Goal: Transaction & Acquisition: Purchase product/service

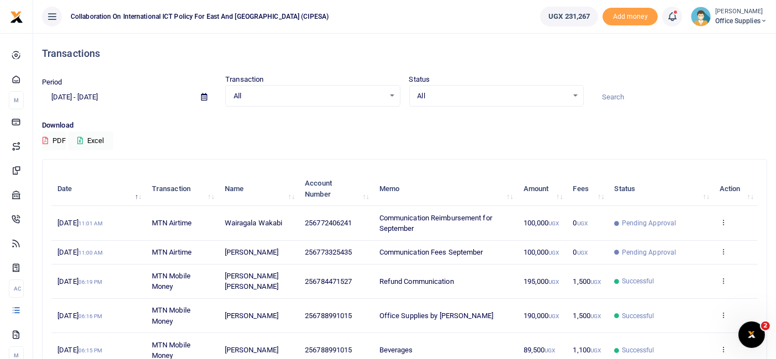
click at [676, 135] on div "Download PDF Excel" at bounding box center [404, 135] width 725 height 30
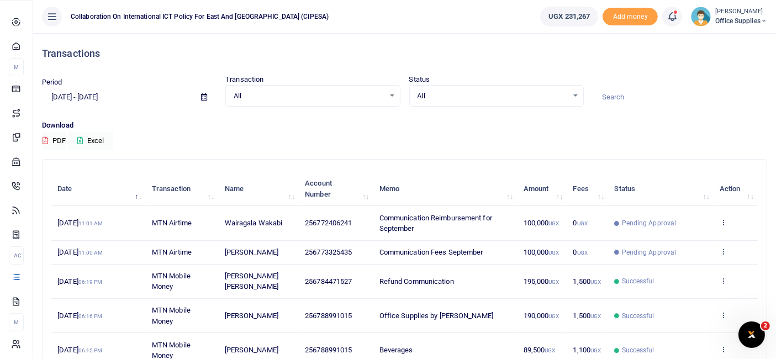
drag, startPoint x: 37, startPoint y: 170, endPoint x: 541, endPoint y: 46, distance: 519.2
click at [541, 46] on div "Transactions" at bounding box center [404, 53] width 725 height 41
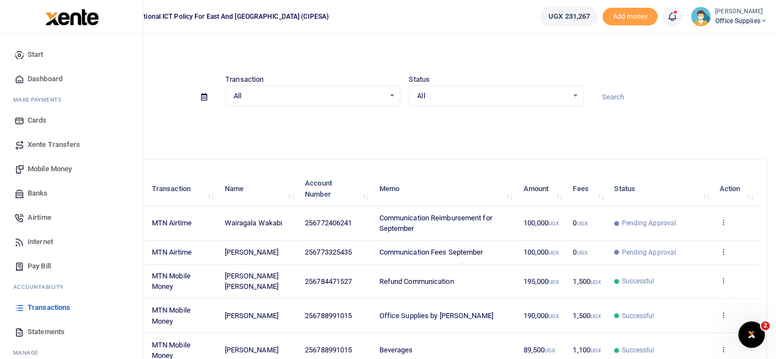
click at [38, 166] on span "Mobile Money" at bounding box center [50, 169] width 44 height 11
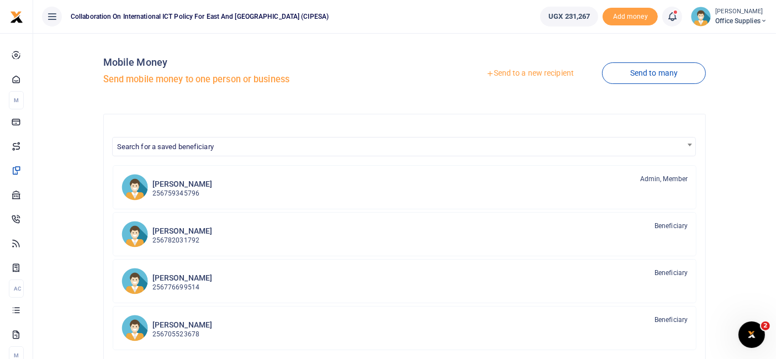
click at [554, 75] on link "Send to a new recipient" at bounding box center [530, 74] width 144 height 20
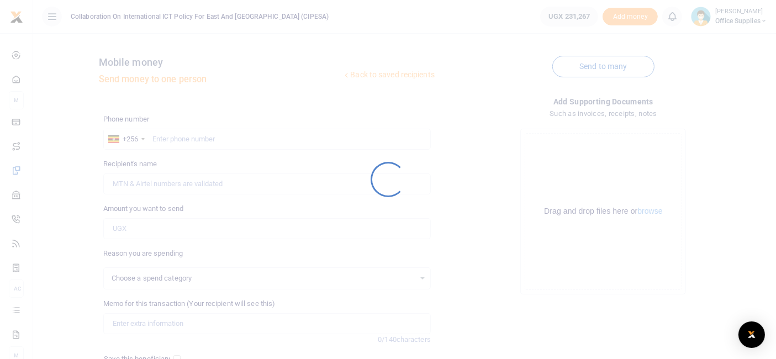
select select
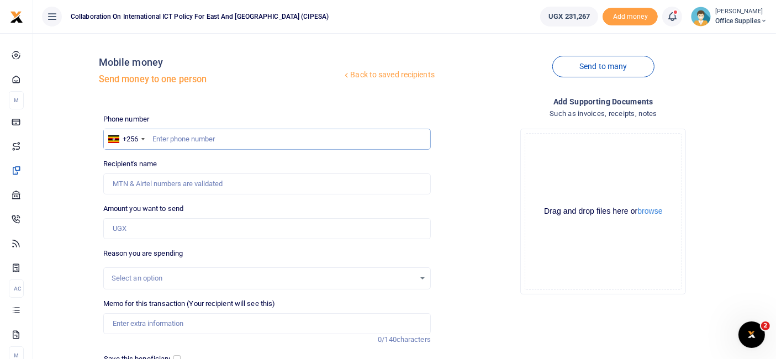
click at [179, 138] on input "text" at bounding box center [267, 139] width 328 height 21
type input "0"
type input "0763643653"
type input "Sarah Nakiyoka"
type input "0763643653"
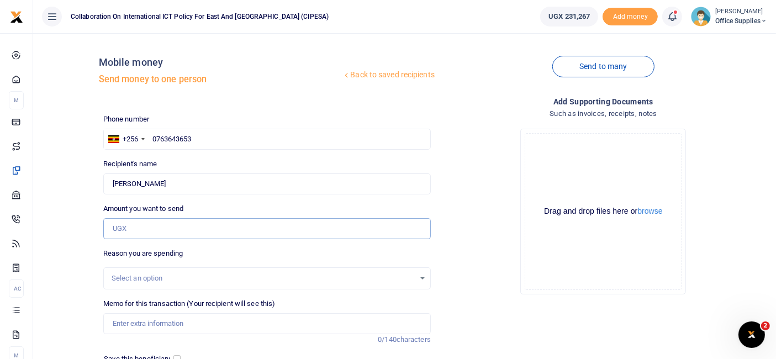
click at [156, 228] on input "Amount you want to send" at bounding box center [267, 228] width 328 height 21
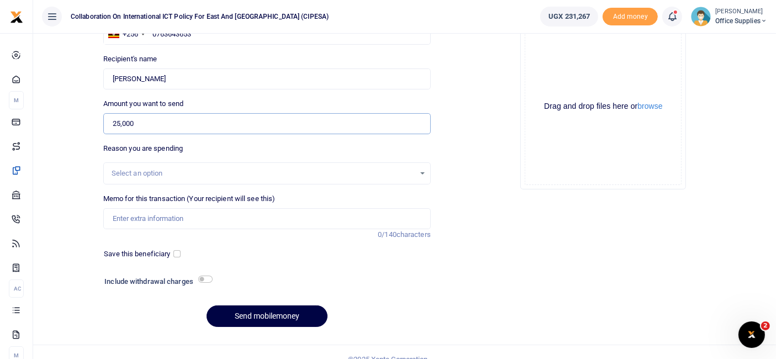
scroll to position [108, 0]
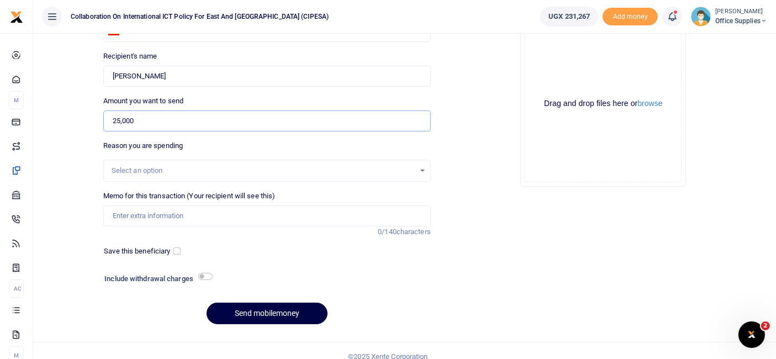
click at [118, 121] on input "25,000" at bounding box center [267, 120] width 328 height 21
click at [120, 122] on input "25,000" at bounding box center [267, 120] width 328 height 21
type input "27,000"
click at [321, 165] on div "Select an option" at bounding box center [263, 170] width 303 height 11
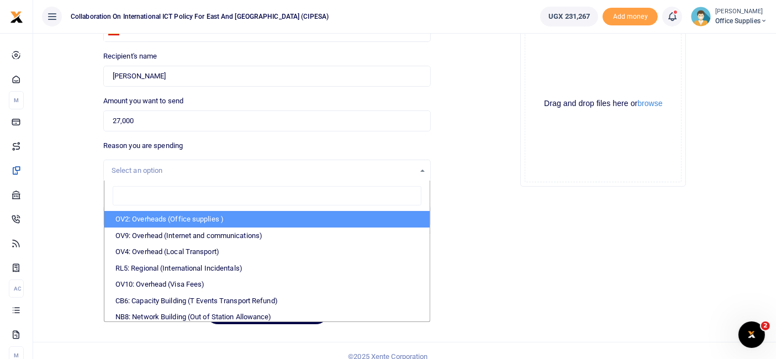
click at [193, 220] on li "OV2: Overheads (Office supplies )" at bounding box center [266, 219] width 325 height 17
select select "45"
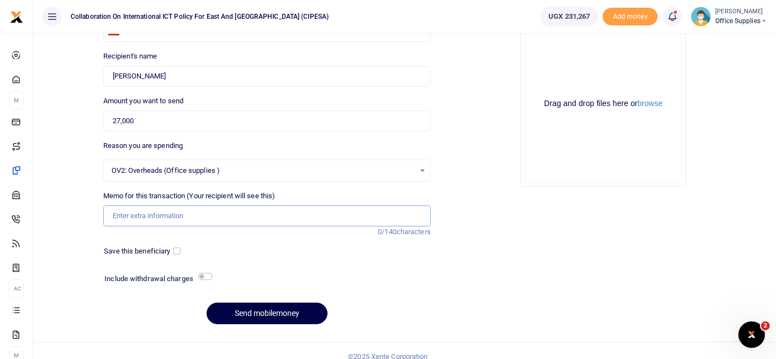
click at [144, 210] on input "Memo for this transaction (Your recipient will see this)" at bounding box center [267, 215] width 328 height 21
type input "Rwenzori water"
click at [176, 250] on input "checkbox" at bounding box center [176, 250] width 7 height 7
checkbox input "true"
click at [119, 121] on input "27,000" at bounding box center [267, 120] width 328 height 21
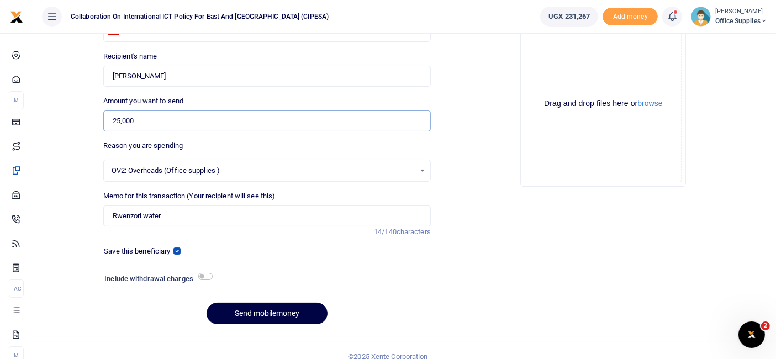
type input "25,000"
click at [210, 275] on input "checkbox" at bounding box center [205, 276] width 14 height 7
checkbox input "true"
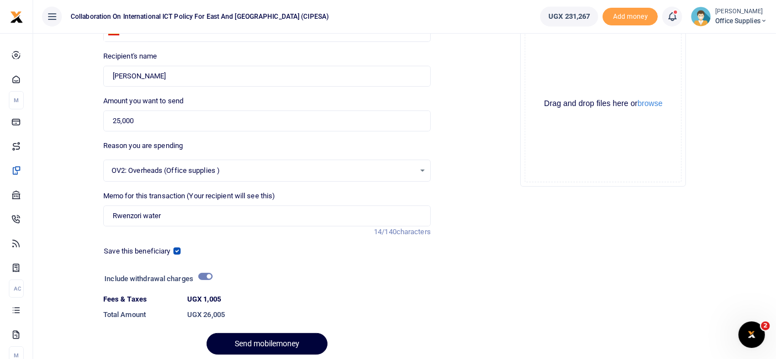
click at [256, 338] on button "Send mobilemoney" at bounding box center [267, 344] width 121 height 22
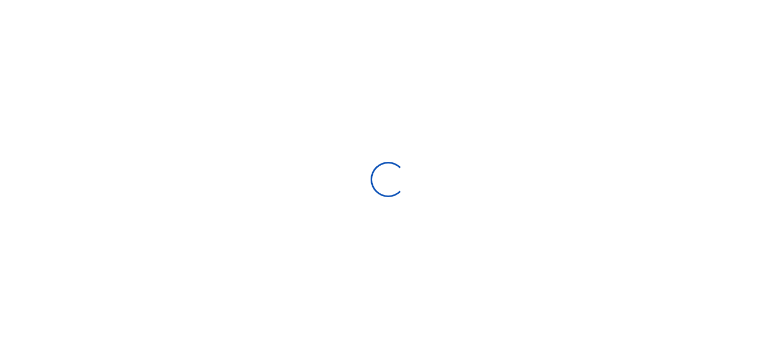
scroll to position [108, 0]
select select "Loading bundles"
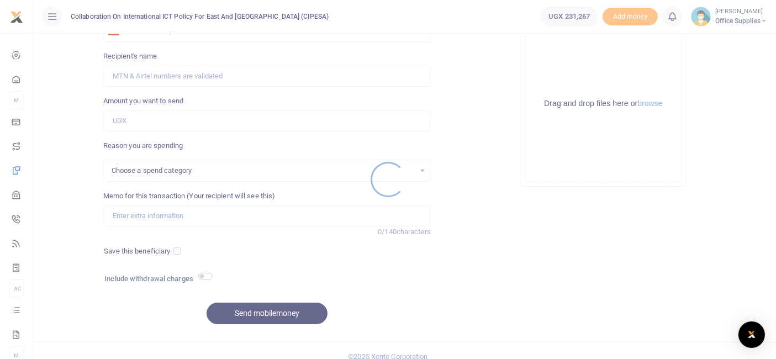
select select
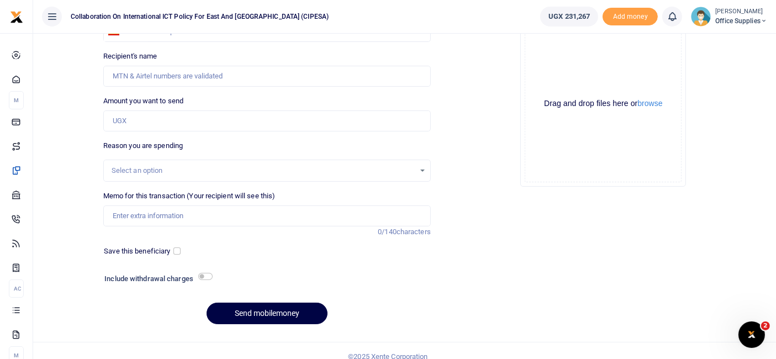
scroll to position [0, 0]
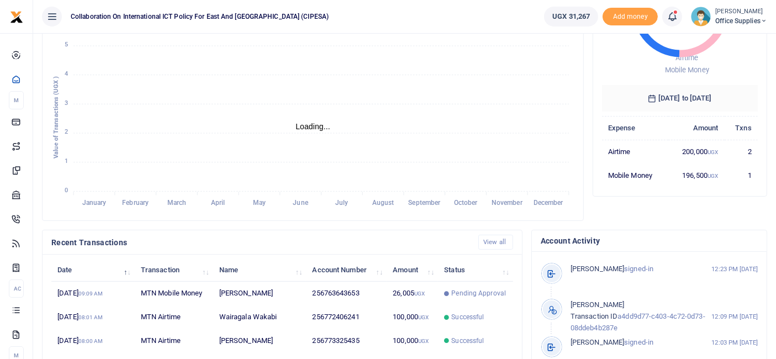
scroll to position [153, 0]
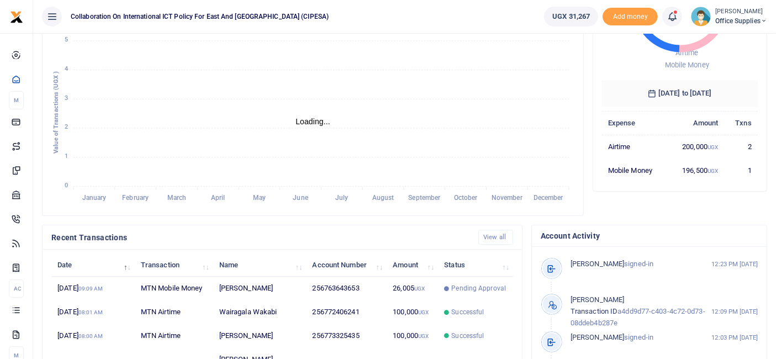
click at [737, 19] on span "Office Supplies" at bounding box center [741, 21] width 52 height 10
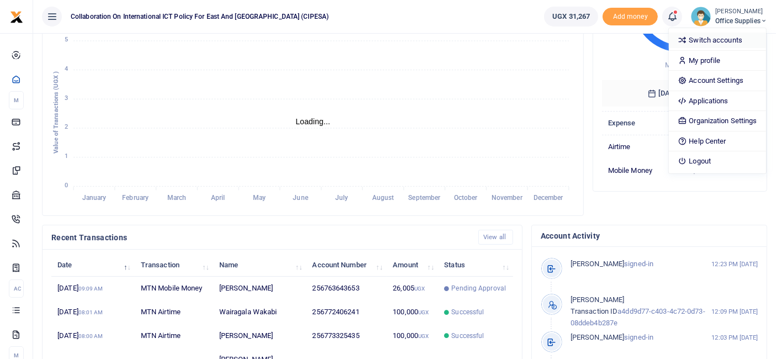
click at [716, 39] on link "Switch accounts" at bounding box center [717, 40] width 97 height 15
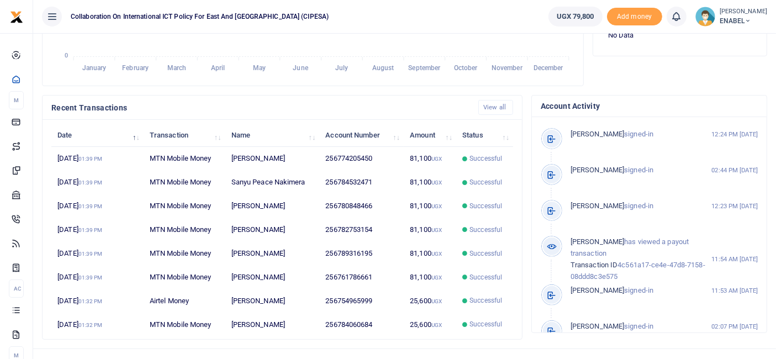
scroll to position [298, 0]
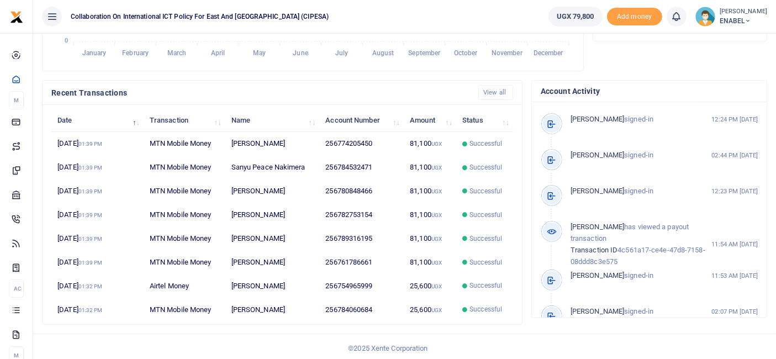
click at [751, 19] on icon at bounding box center [748, 21] width 7 height 8
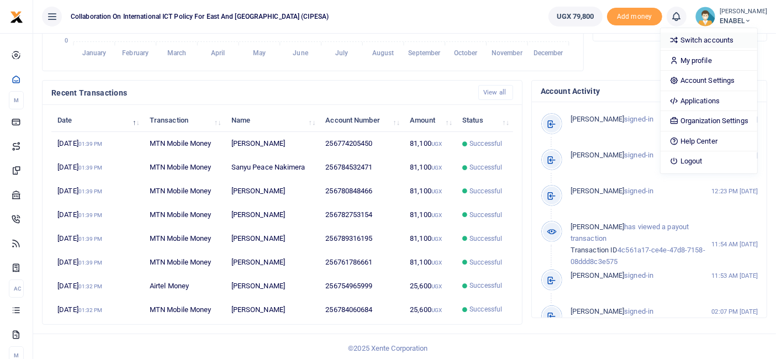
click at [734, 41] on link "Switch accounts" at bounding box center [709, 40] width 97 height 15
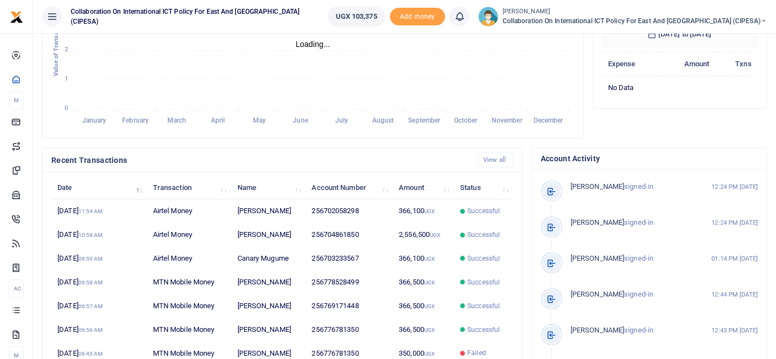
scroll to position [233, 0]
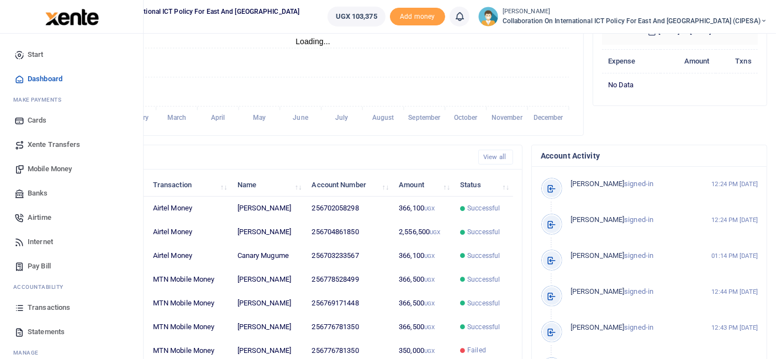
click at [52, 169] on span "Mobile Money" at bounding box center [50, 169] width 44 height 11
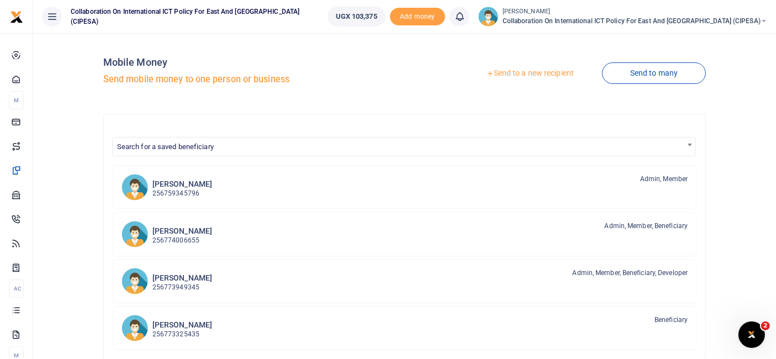
click at [539, 72] on link "Send to a new recipient" at bounding box center [530, 74] width 144 height 20
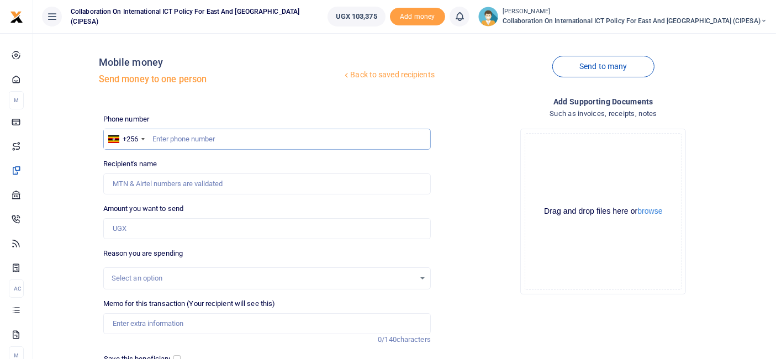
click at [183, 141] on input "text" at bounding box center [267, 139] width 328 height 21
type input "0765411647"
type input "Janet Akullo"
type input "0765411647"
click at [130, 233] on input "Amount you want to send" at bounding box center [267, 228] width 328 height 21
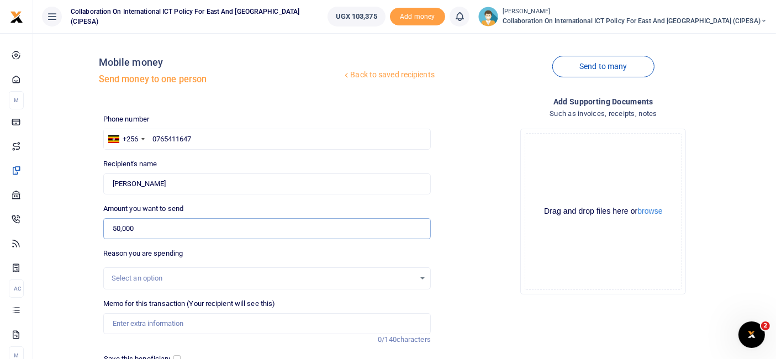
scroll to position [118, 0]
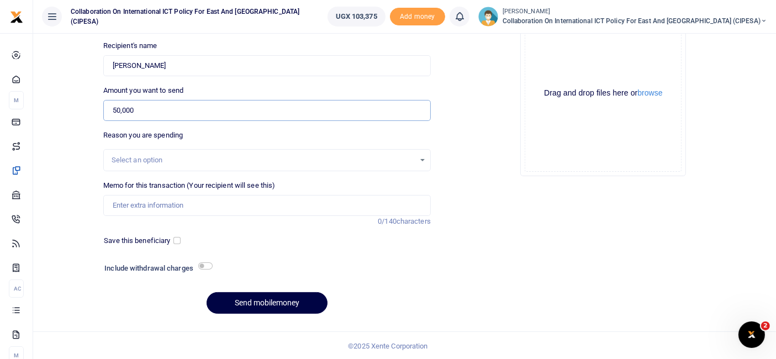
type input "50,000"
click at [414, 160] on div "Select an option" at bounding box center [263, 160] width 303 height 11
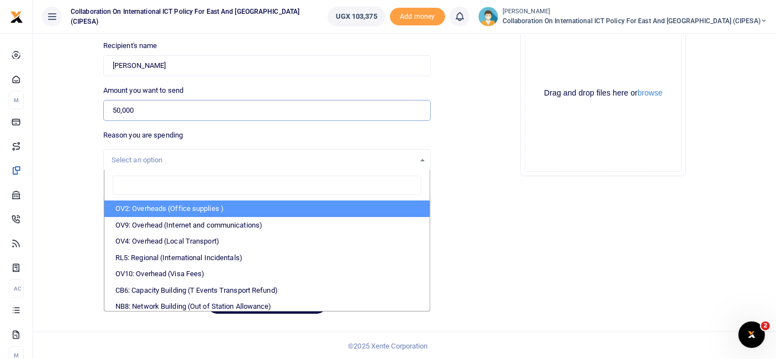
click at [115, 106] on input "50,000" at bounding box center [267, 110] width 328 height 21
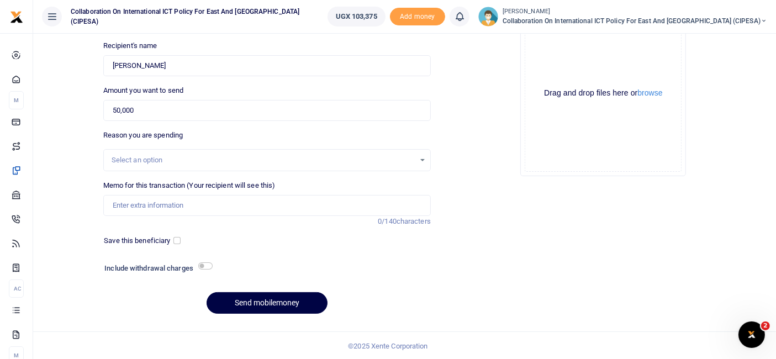
click at [415, 160] on div "Select an option" at bounding box center [267, 160] width 326 height 12
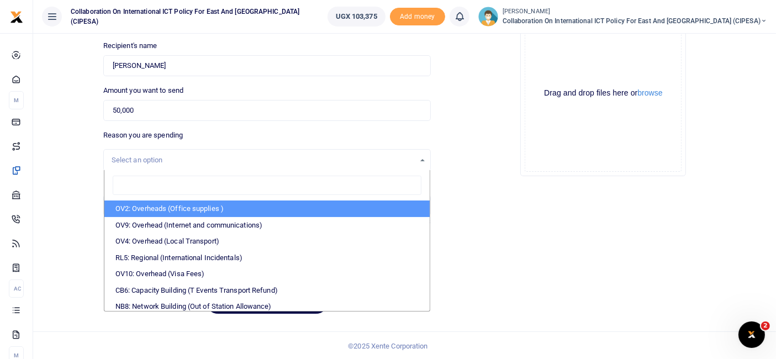
click at [217, 207] on li "OV2: Overheads (Office supplies )" at bounding box center [266, 209] width 325 height 17
select select "45"
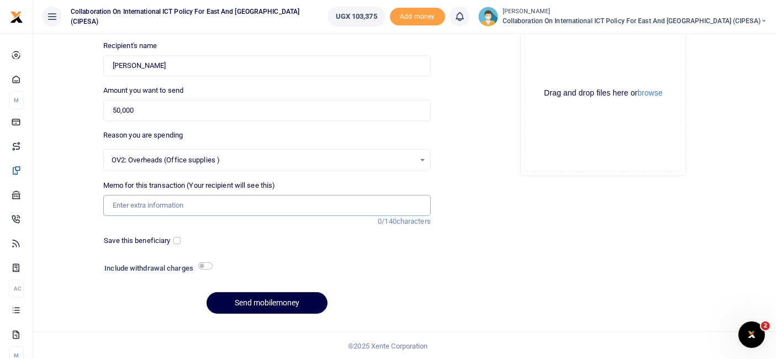
click at [136, 201] on input "Memo for this transaction (Your recipient will see this)" at bounding box center [267, 205] width 328 height 21
type input "F"
type input "Gen set fuel"
click at [176, 235] on div "Save this beneficiary" at bounding box center [139, 240] width 80 height 11
click at [178, 243] on input "checkbox" at bounding box center [176, 240] width 7 height 7
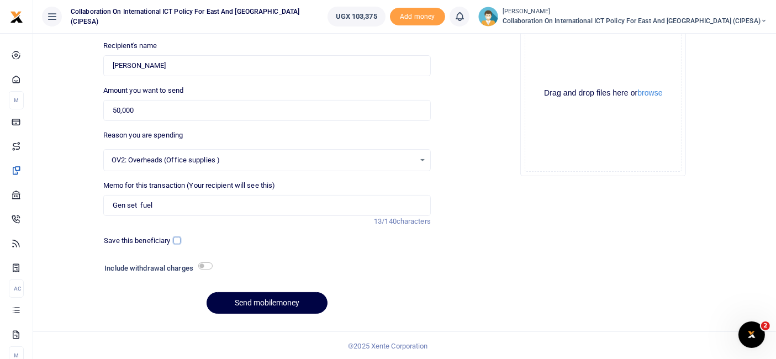
checkbox input "true"
click at [115, 114] on input "50,000" at bounding box center [267, 110] width 328 height 21
type input "40,000"
click at [210, 265] on input "checkbox" at bounding box center [205, 265] width 14 height 7
checkbox input "true"
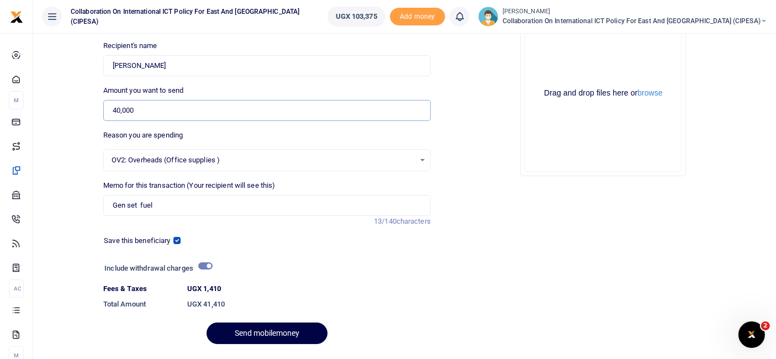
click at [114, 110] on input "40,000" at bounding box center [267, 110] width 328 height 21
click at [166, 107] on input "50,000" at bounding box center [267, 110] width 328 height 21
type input "50,000"
click at [191, 64] on input "Found" at bounding box center [267, 65] width 328 height 21
click at [175, 239] on input "checkbox" at bounding box center [176, 240] width 7 height 7
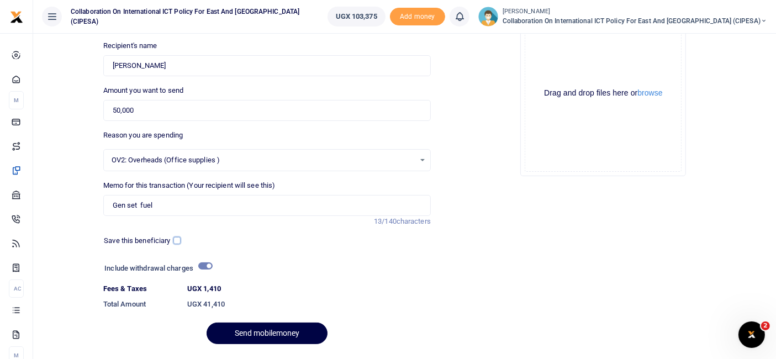
click at [178, 239] on input "checkbox" at bounding box center [176, 240] width 7 height 7
checkbox input "true"
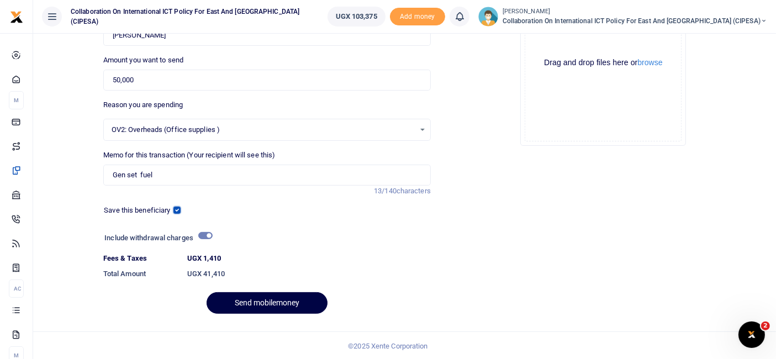
scroll to position [0, 0]
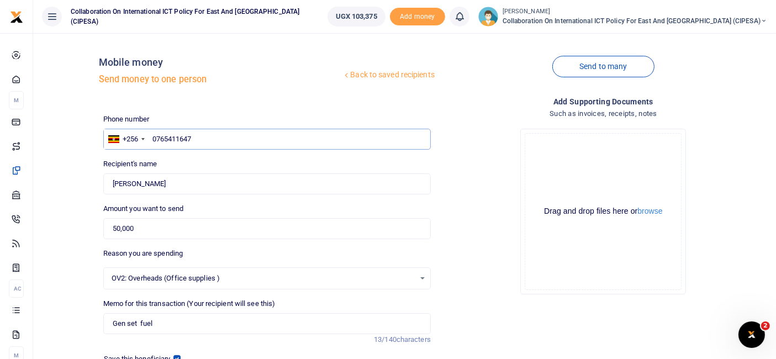
click at [206, 134] on input "0765411647" at bounding box center [267, 139] width 328 height 21
type input "0"
type input "0765411647"
type input "Janet Akullo"
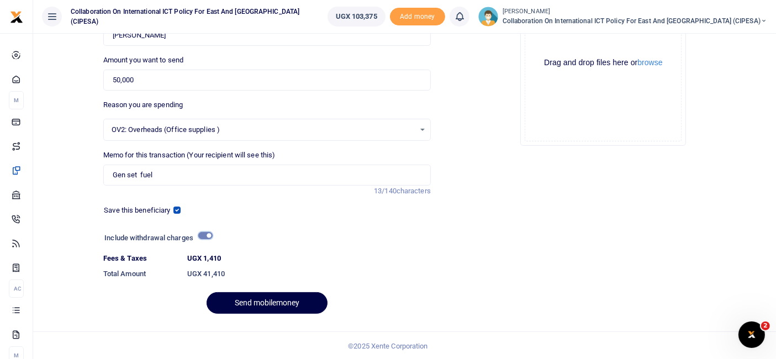
click at [199, 234] on input "checkbox" at bounding box center [205, 235] width 14 height 7
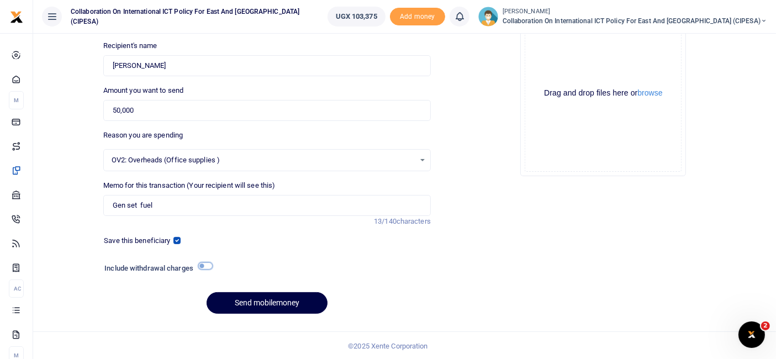
click at [209, 263] on input "checkbox" at bounding box center [205, 265] width 14 height 7
checkbox input "true"
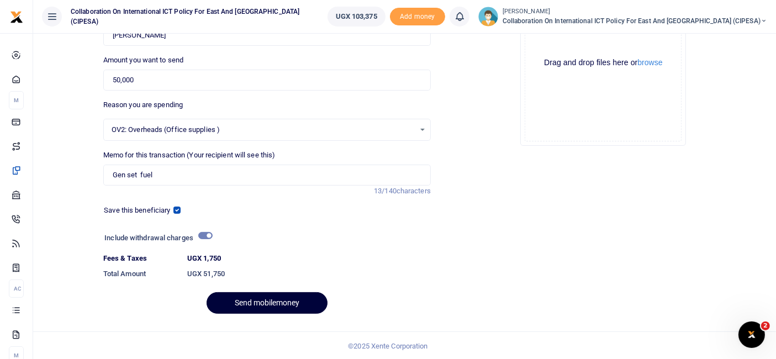
click at [268, 307] on button "Send mobilemoney" at bounding box center [267, 303] width 121 height 22
